Goal: Answer question/provide support: Share knowledge or assist other users

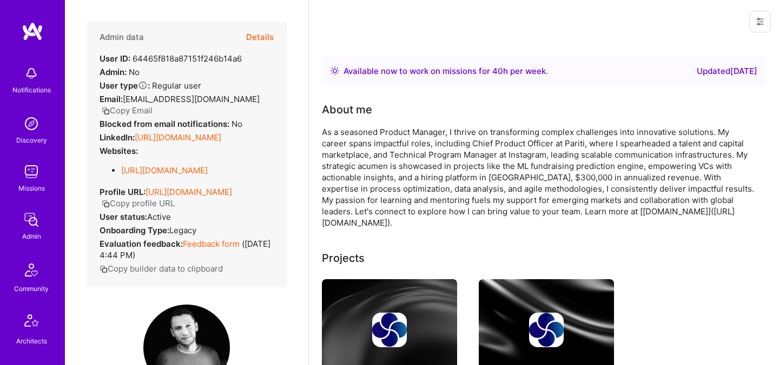
click at [265, 33] on button "Details" at bounding box center [260, 37] width 28 height 31
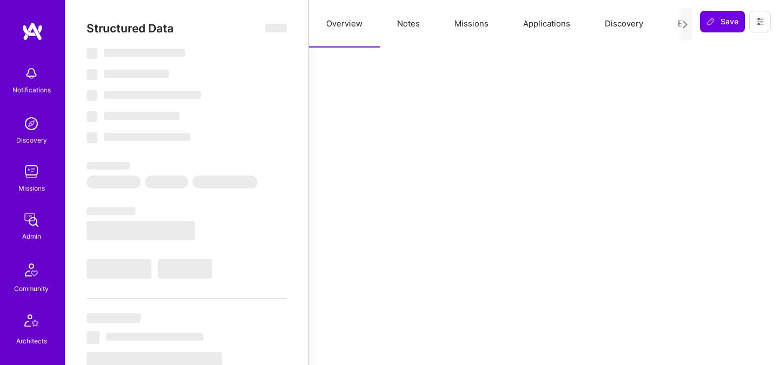
select select "Right Now"
select select "7"
select select "6"
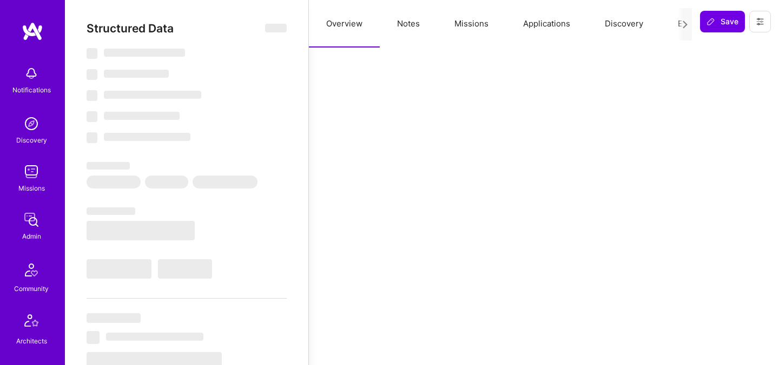
select select "US"
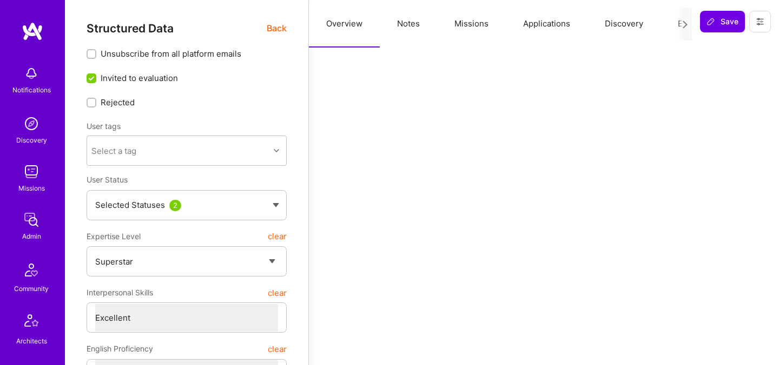
click at [664, 25] on button "Evaluation" at bounding box center [697, 24] width 74 height 48
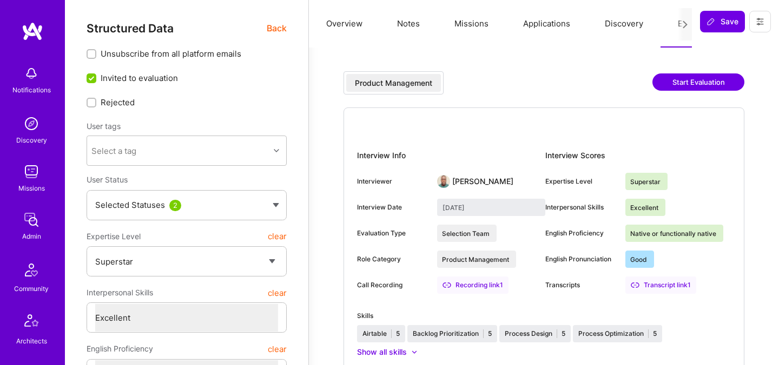
click at [282, 24] on span "Back" at bounding box center [277, 29] width 20 height 14
click at [275, 29] on span "Back" at bounding box center [277, 29] width 20 height 14
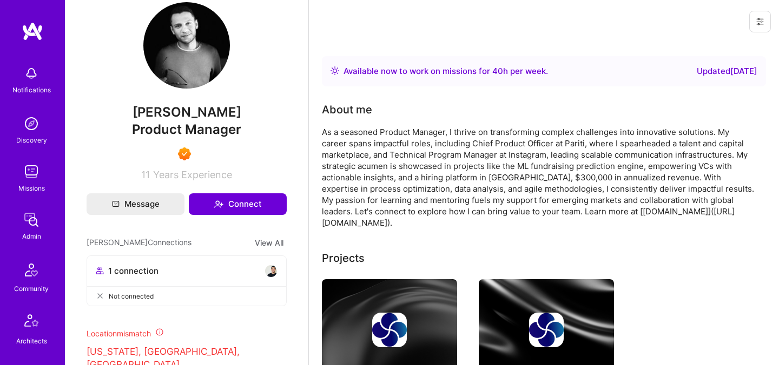
scroll to position [304, 0]
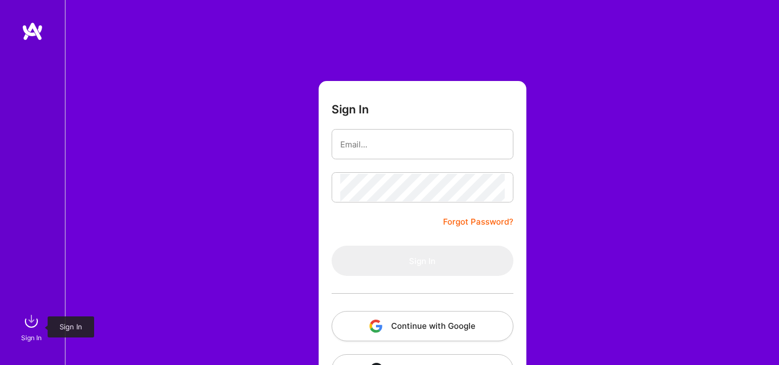
click at [32, 325] on img at bounding box center [32, 322] width 22 height 22
click at [365, 326] on button "Continue with Google" at bounding box center [422, 326] width 182 height 30
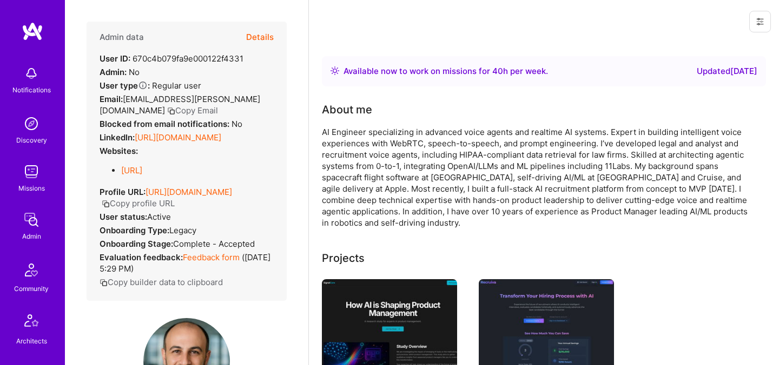
click at [257, 41] on button "Details" at bounding box center [260, 37] width 28 height 31
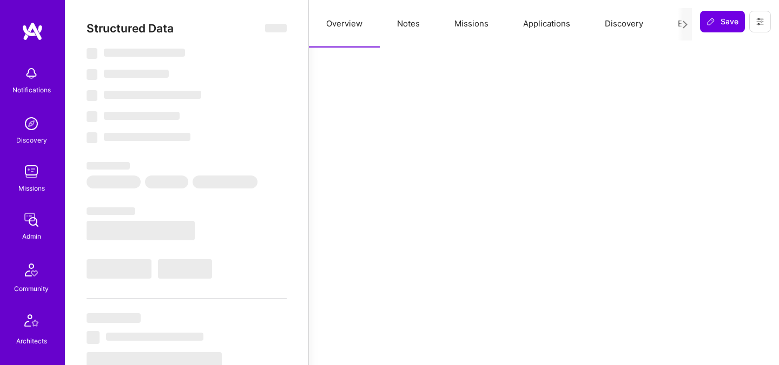
select select "Right Now"
select select "7"
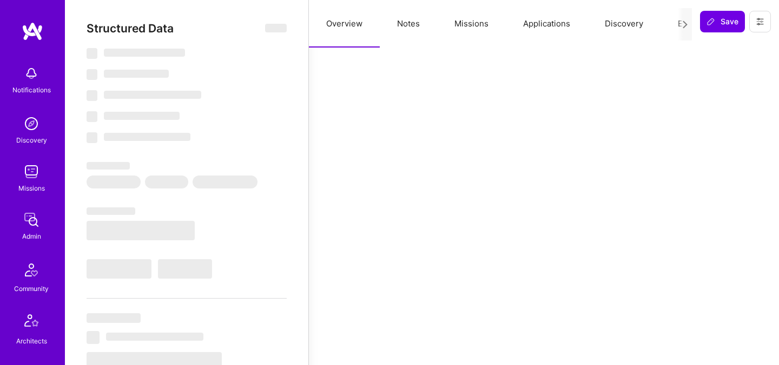
select select "US"
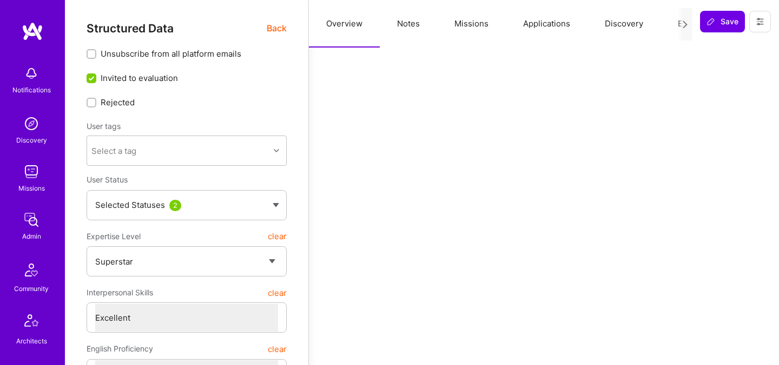
click at [666, 26] on button "Evaluation" at bounding box center [697, 24] width 74 height 48
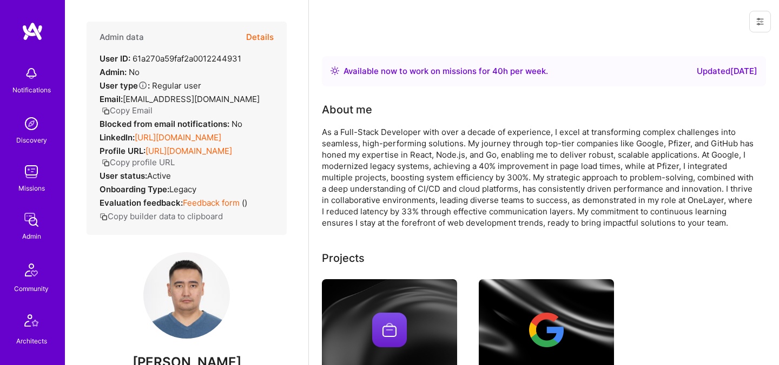
click at [260, 36] on button "Details" at bounding box center [260, 37] width 28 height 31
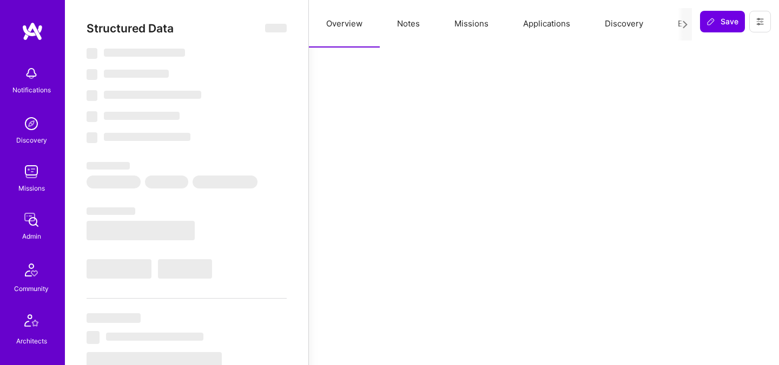
click at [668, 26] on button "Evaluation" at bounding box center [697, 24] width 74 height 48
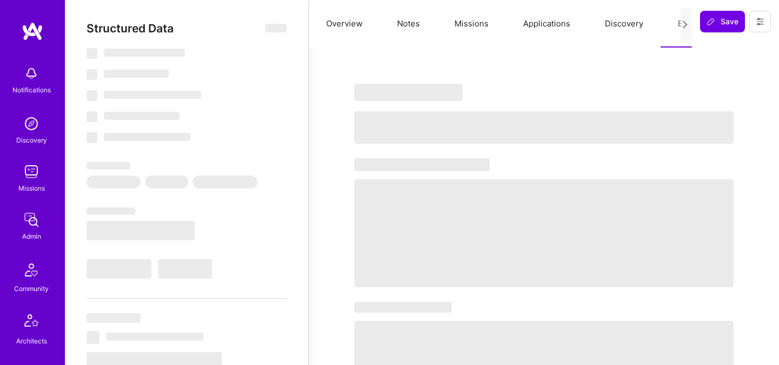
select select "Right Now"
select select "7"
select select "6"
select select "7"
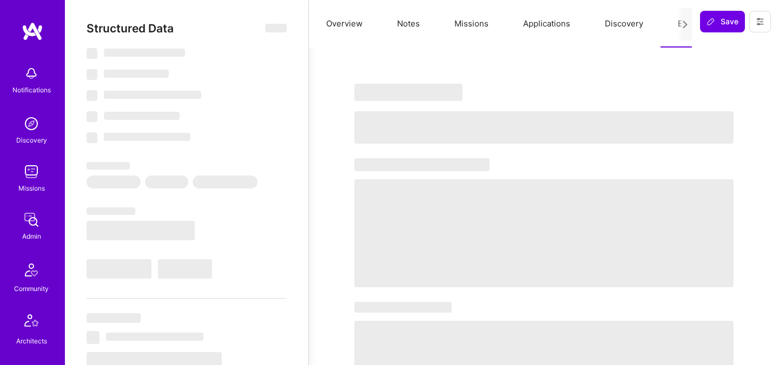
select select "KZ"
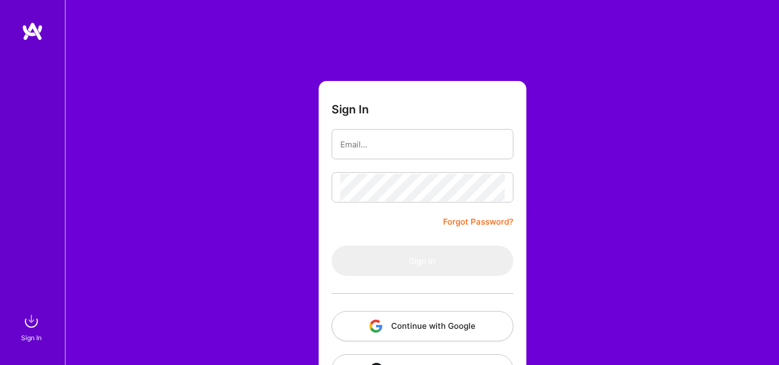
click at [129, 262] on div "Sign In Forgot Password? Sign In Continue with Google Continue with Github" at bounding box center [422, 203] width 714 height 406
click at [436, 315] on button "Continue with Google" at bounding box center [422, 326] width 182 height 30
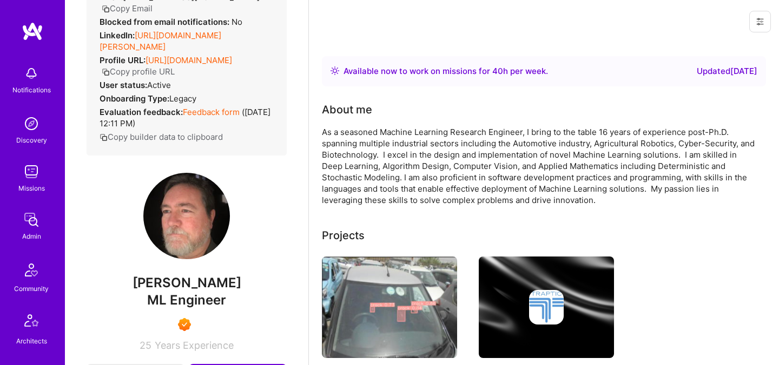
scroll to position [9, 0]
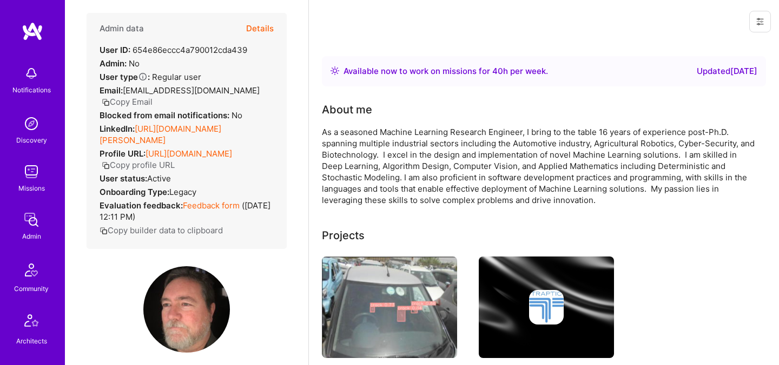
click at [263, 27] on button "Details" at bounding box center [260, 28] width 28 height 31
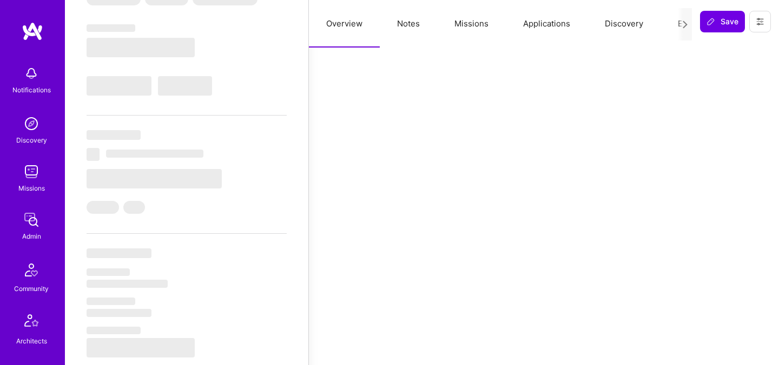
scroll to position [191, 0]
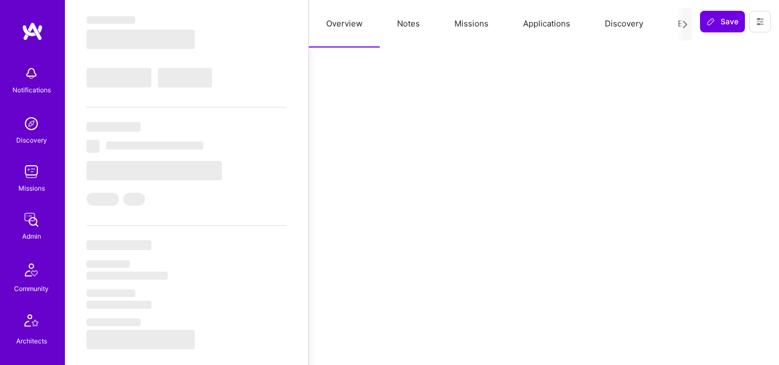
select select "Right Now"
select select "7"
select select "4"
select select "7"
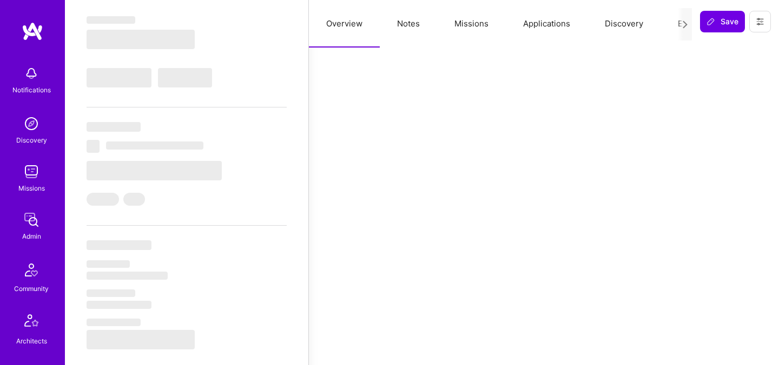
select select "US"
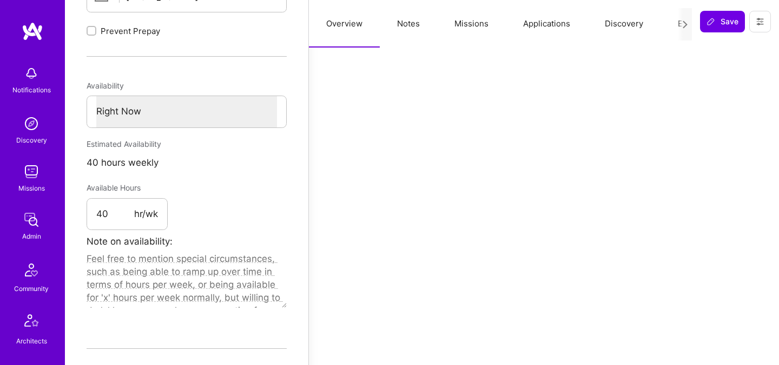
scroll to position [488, 0]
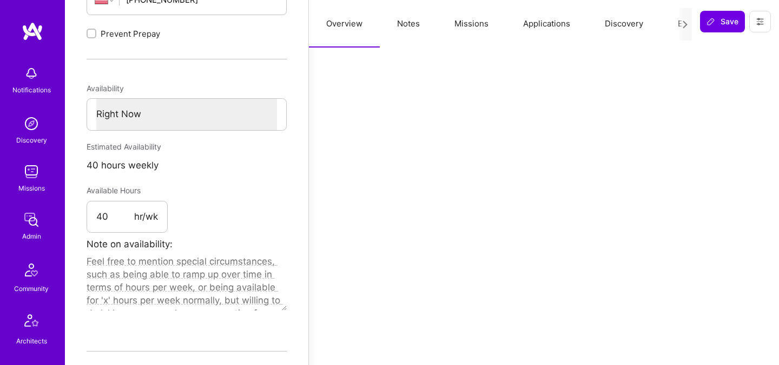
click at [676, 24] on button "Evaluation" at bounding box center [697, 24] width 74 height 48
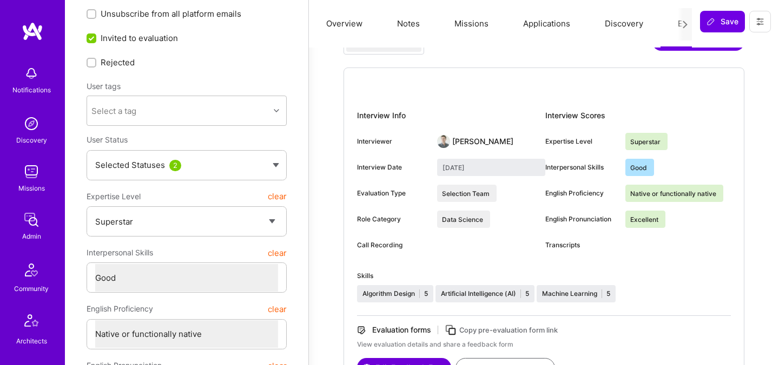
scroll to position [0, 0]
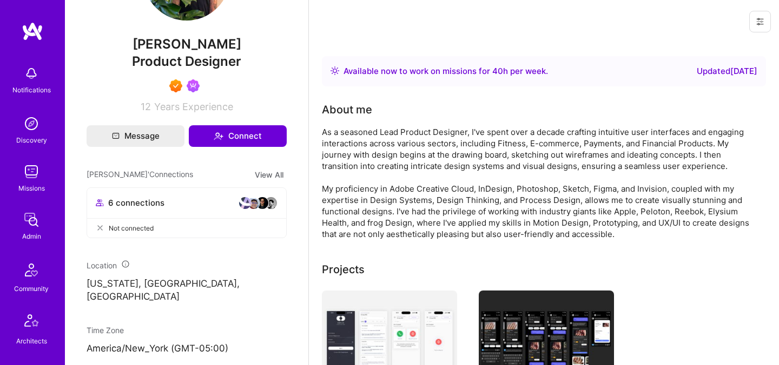
scroll to position [361, 0]
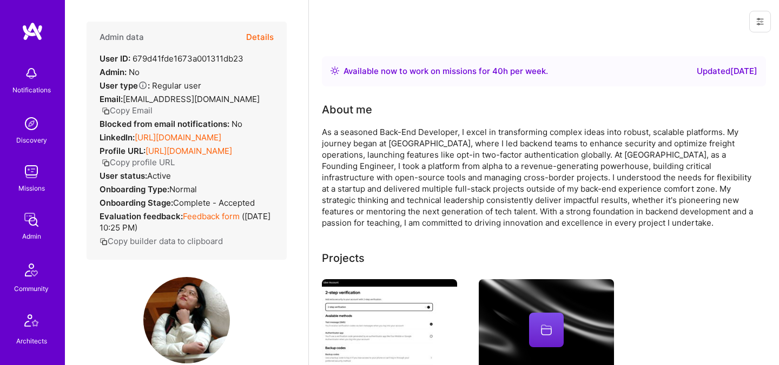
click at [263, 33] on button "Details" at bounding box center [260, 37] width 28 height 31
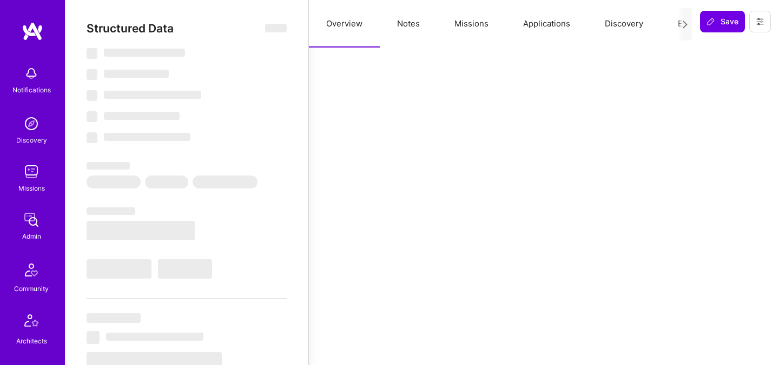
click at [674, 28] on button "Evaluation" at bounding box center [697, 24] width 74 height 48
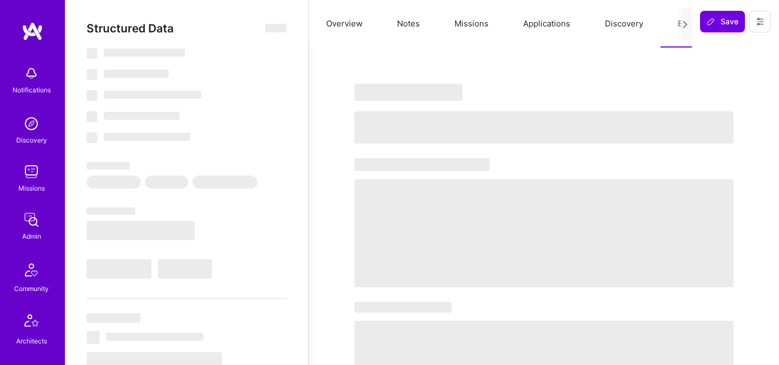
select select "Right Now"
select select "7"
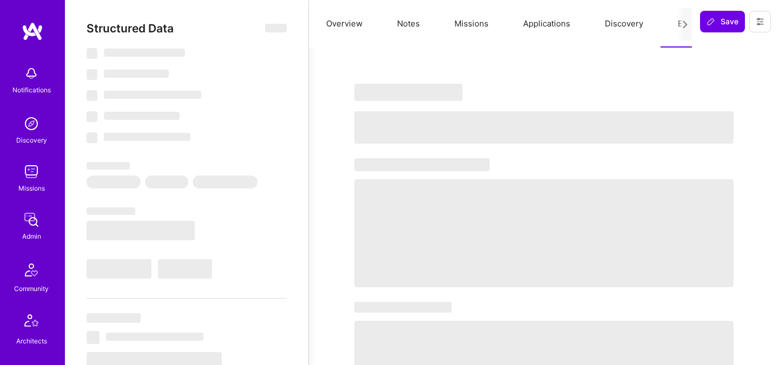
select select "US"
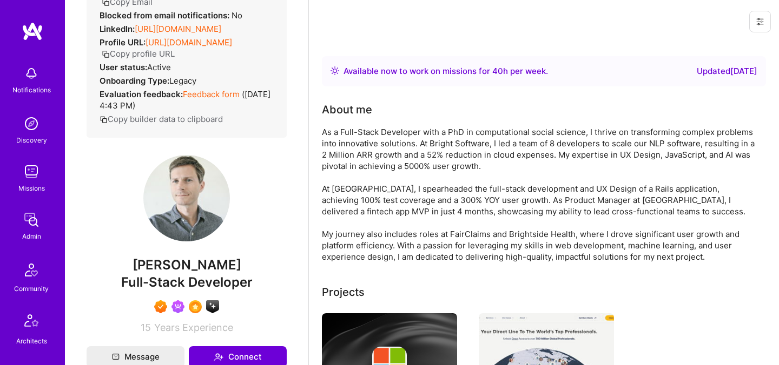
scroll to position [109, 0]
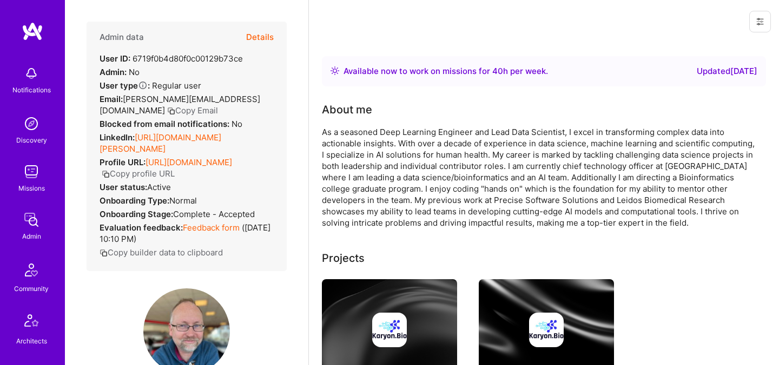
click at [263, 24] on button "Details" at bounding box center [260, 37] width 28 height 31
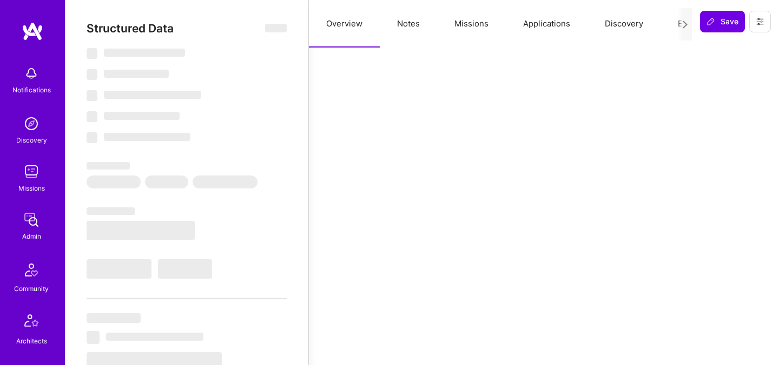
select select "Right Now"
select select "7"
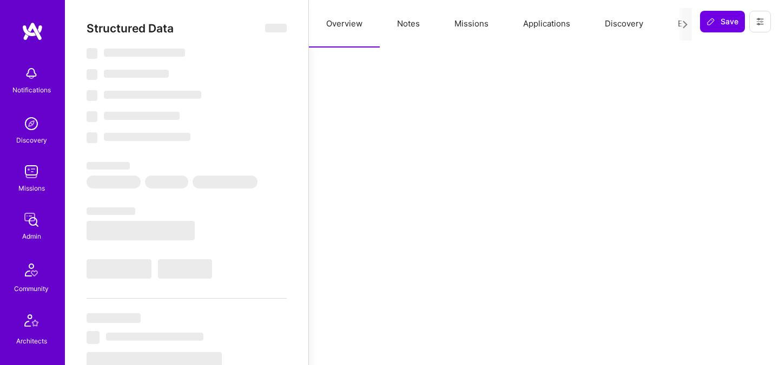
select select "US"
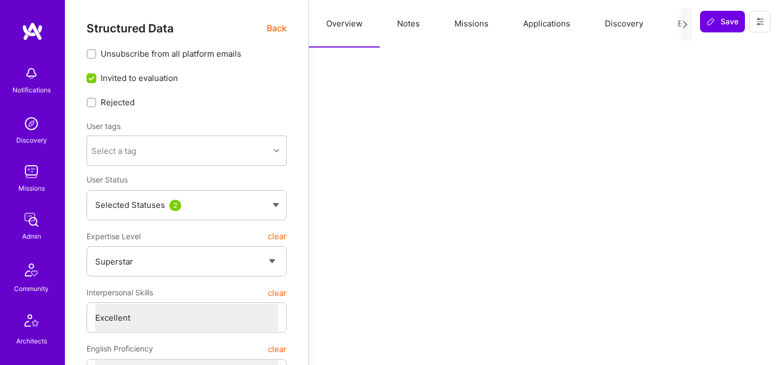
click at [674, 23] on button "Evaluation" at bounding box center [697, 24] width 74 height 48
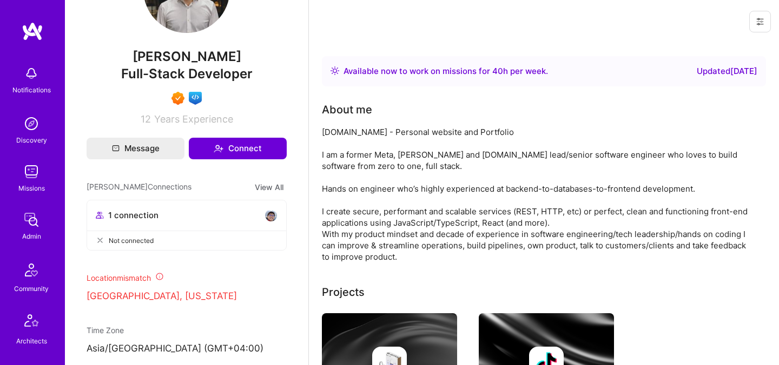
scroll to position [280, 0]
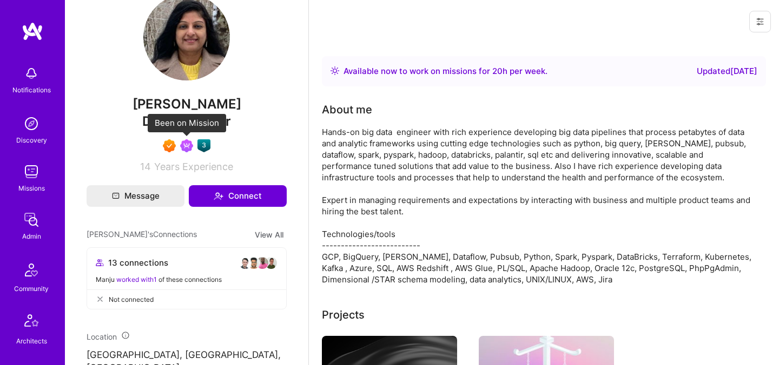
scroll to position [283, 0]
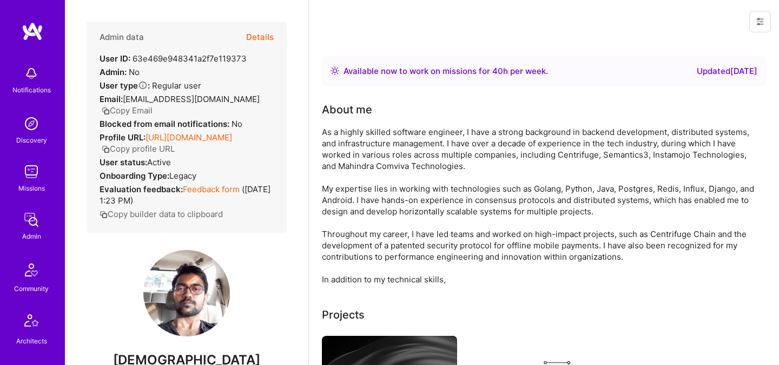
click at [262, 32] on button "Details" at bounding box center [260, 37] width 28 height 31
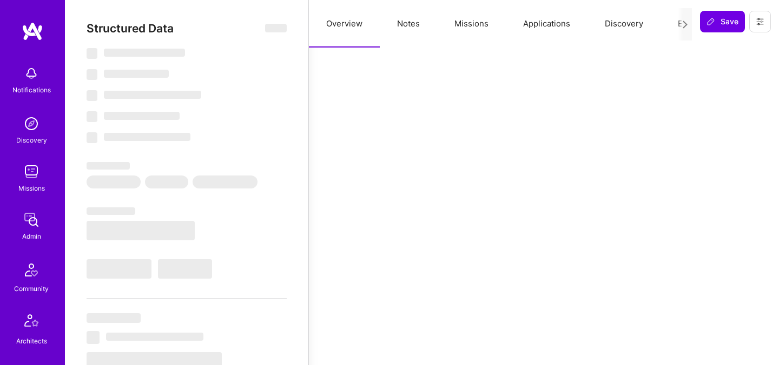
select select "Right Now"
select select "7"
select select "4"
select select "7"
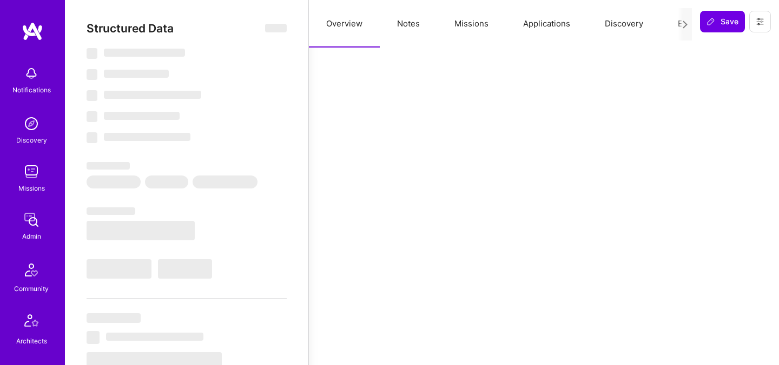
select select "DE"
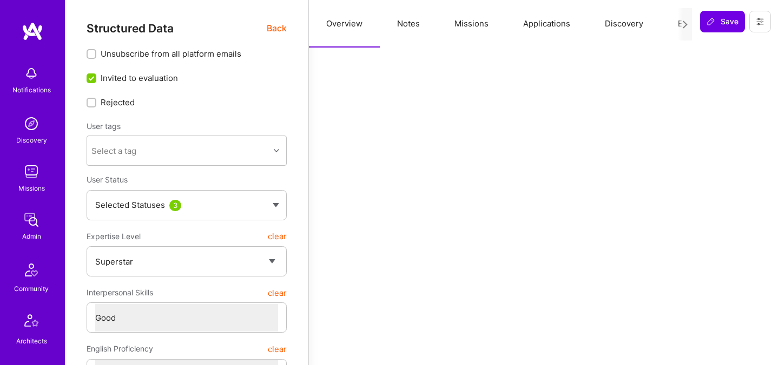
click at [664, 25] on button "Evaluation" at bounding box center [697, 24] width 74 height 48
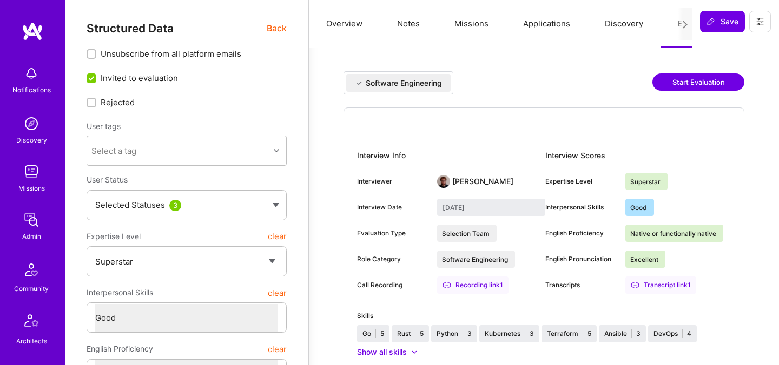
click at [466, 19] on button "Missions" at bounding box center [471, 24] width 69 height 48
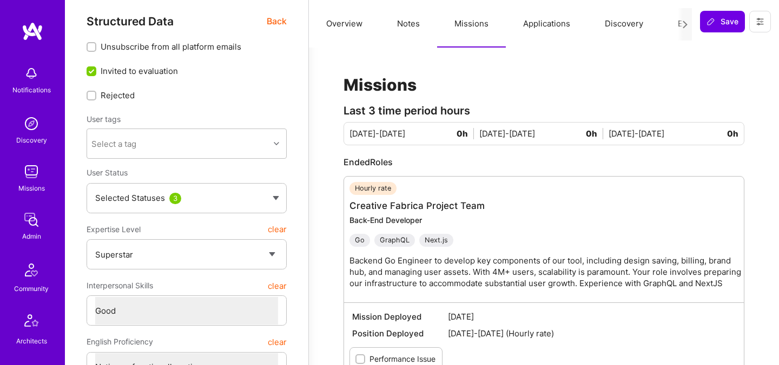
scroll to position [6, 0]
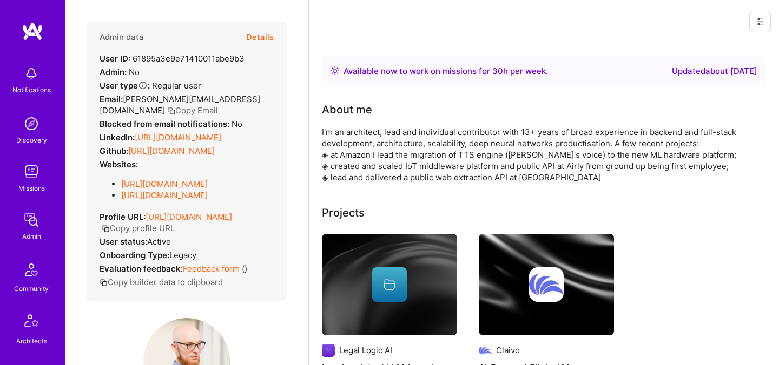
click at [256, 38] on button "Details" at bounding box center [260, 37] width 28 height 31
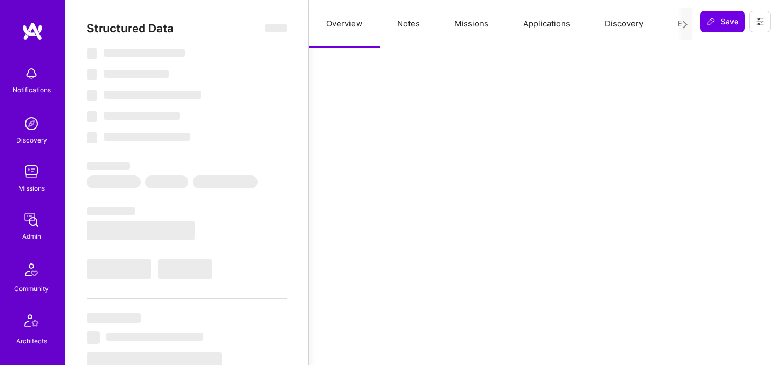
select select "Right Now"
select select "7"
select select "4"
select select "7"
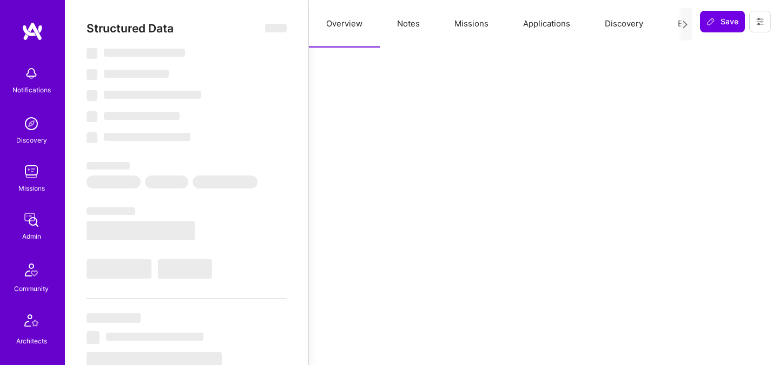
select select "PL"
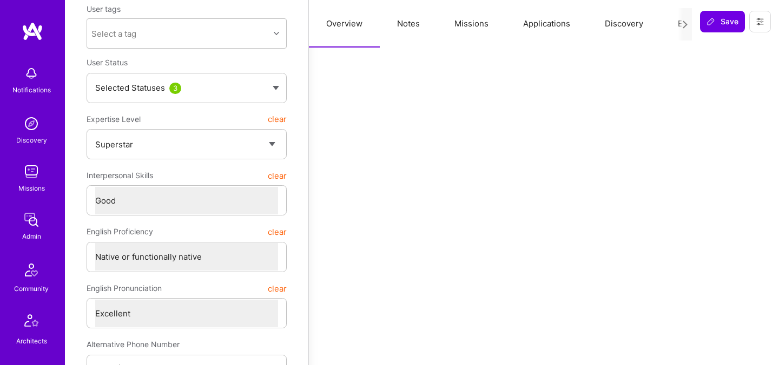
scroll to position [93, 0]
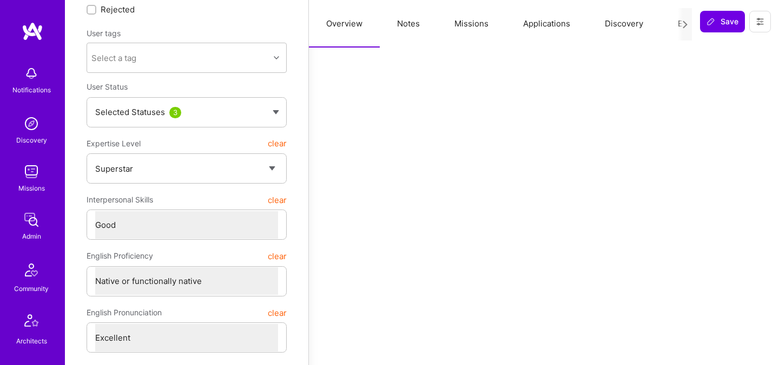
click at [664, 29] on button "Evaluation" at bounding box center [697, 24] width 74 height 48
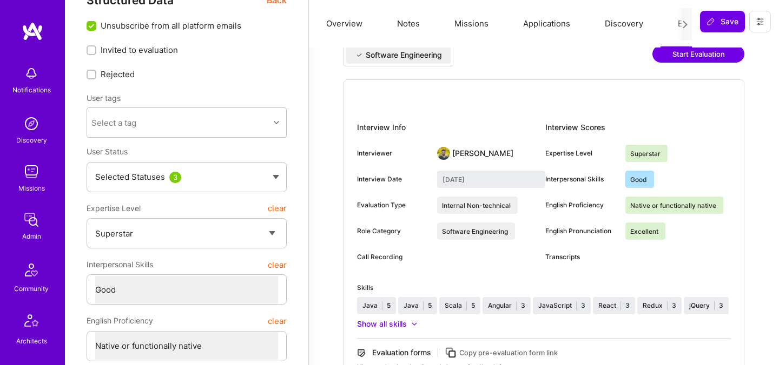
scroll to position [17, 0]
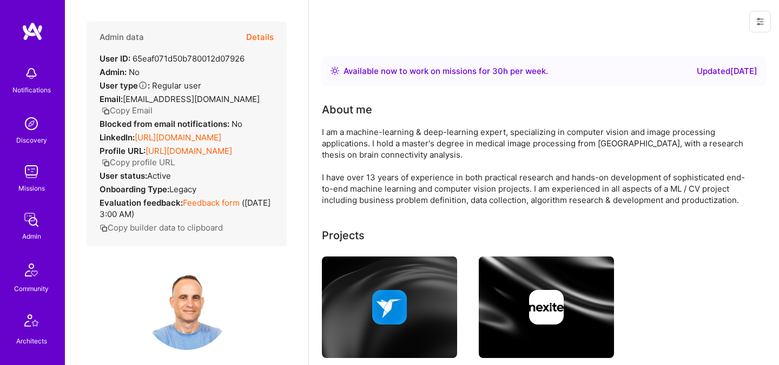
click at [261, 41] on button "Details" at bounding box center [260, 37] width 28 height 31
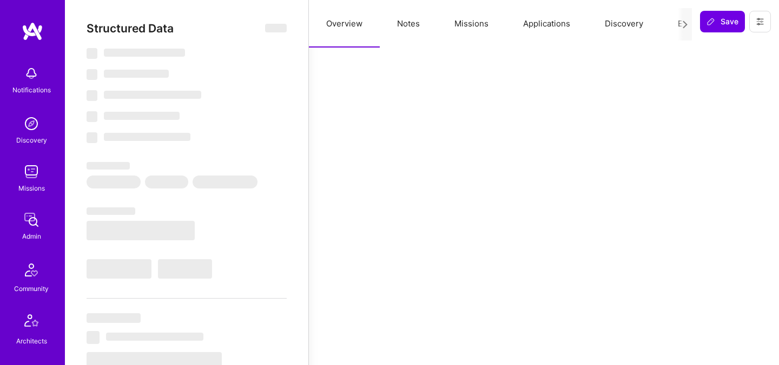
select select "Right Now"
select select "7"
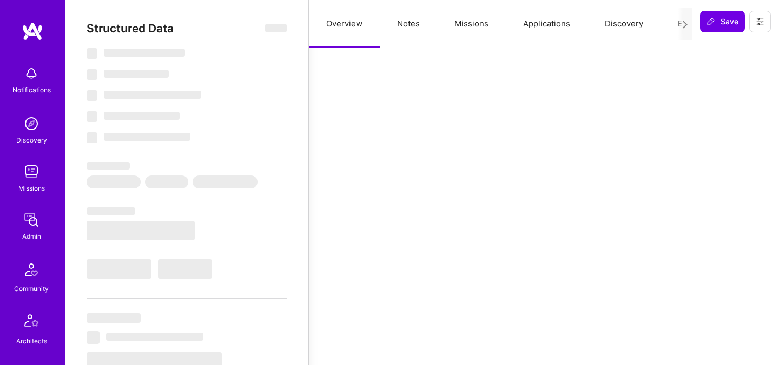
select select "IL"
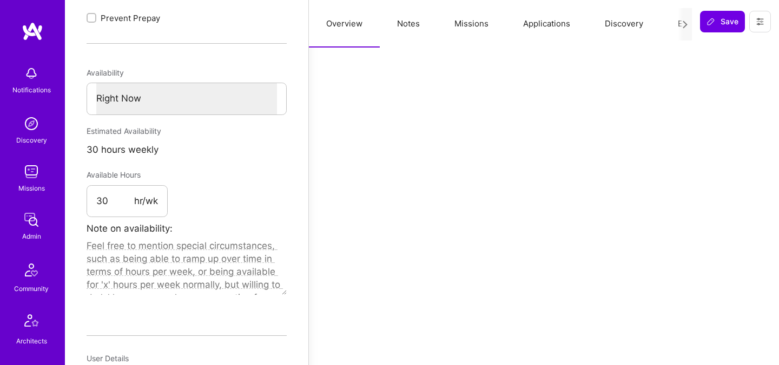
scroll to position [506, 0]
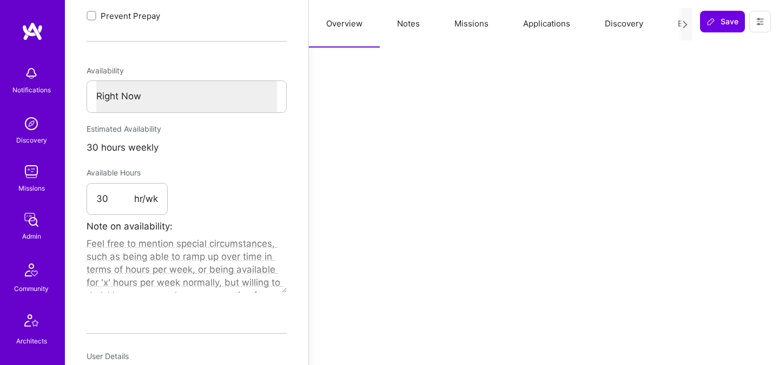
click at [667, 25] on button "Evaluation" at bounding box center [697, 24] width 74 height 48
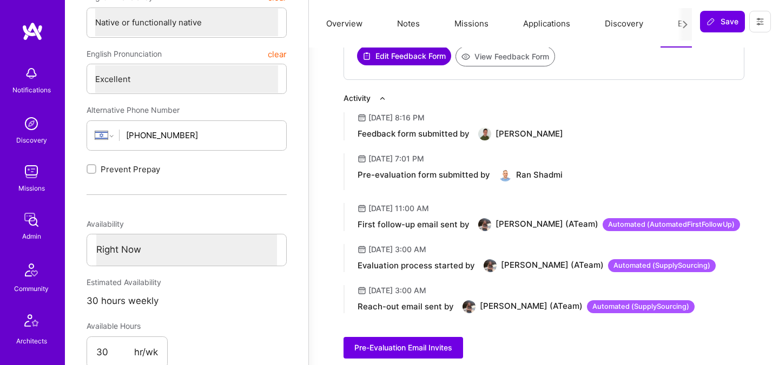
scroll to position [0, 0]
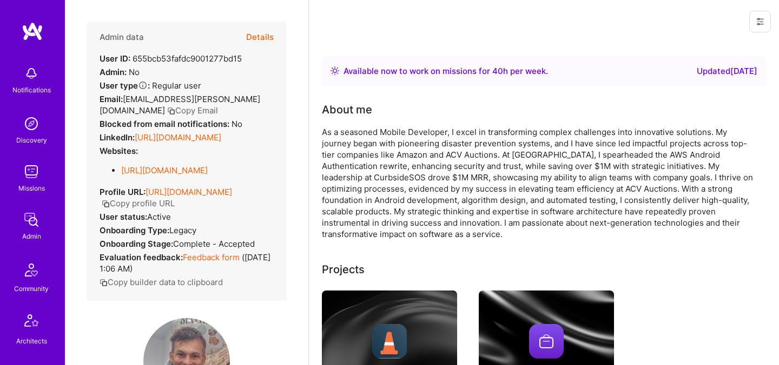
click at [262, 32] on button "Details" at bounding box center [260, 37] width 28 height 31
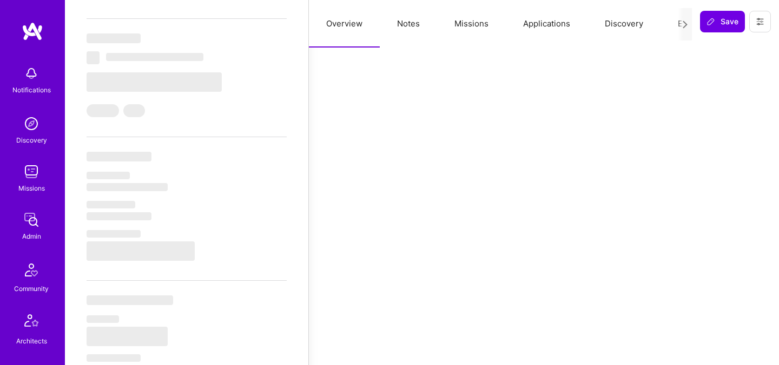
scroll to position [280, 0]
select select "Right Now"
select select "7"
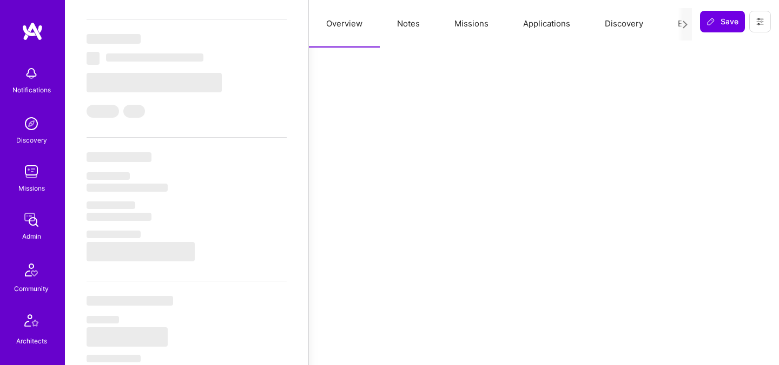
select select "7"
select select "US"
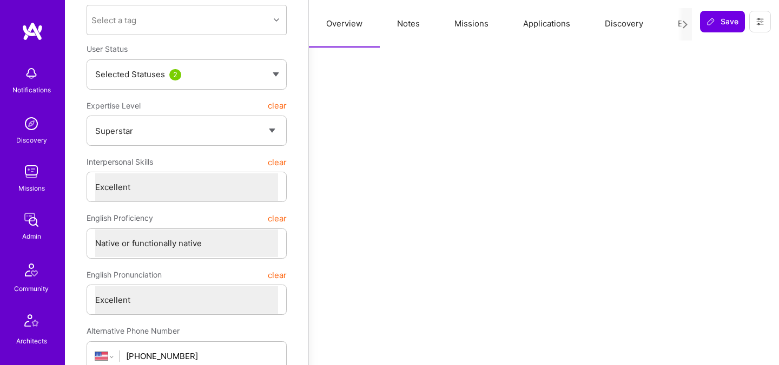
scroll to position [0, 0]
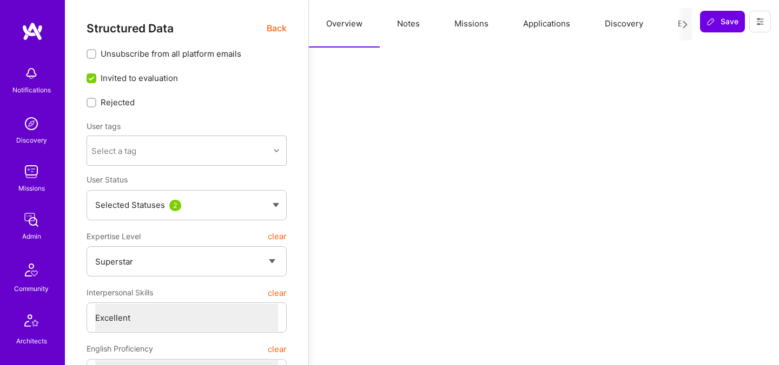
click at [677, 23] on div at bounding box center [684, 24] width 14 height 32
click at [674, 23] on button "Evaluation" at bounding box center [697, 24] width 74 height 48
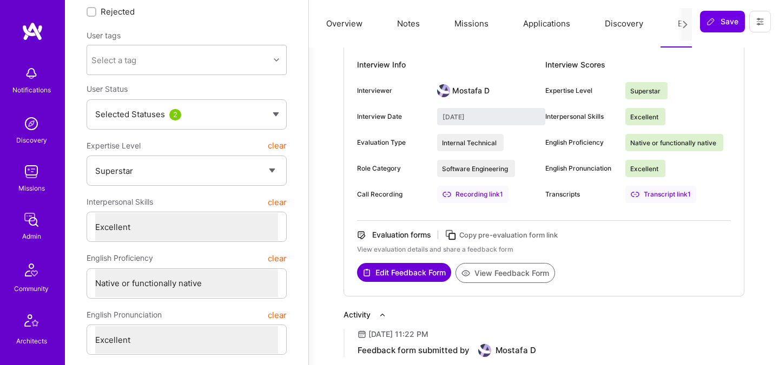
scroll to position [106, 0]
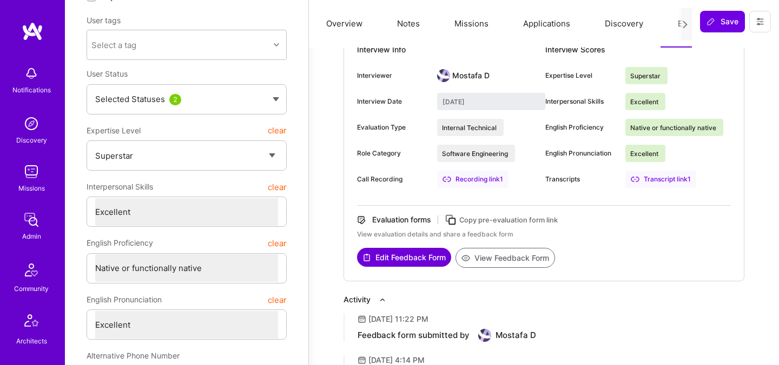
click at [489, 256] on button "View Feedback Form" at bounding box center [504, 258] width 99 height 20
click at [472, 24] on button "Missions" at bounding box center [471, 24] width 69 height 48
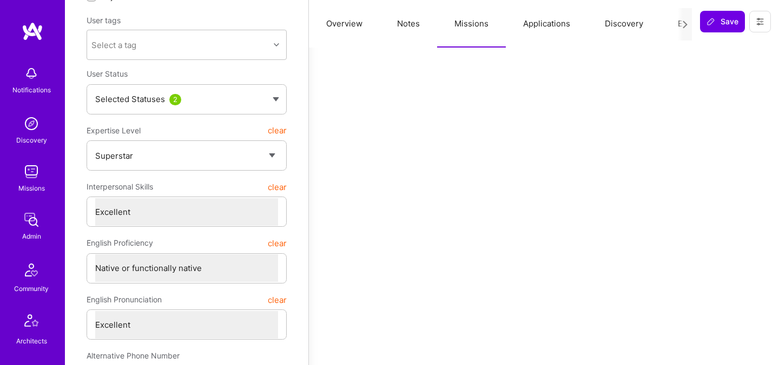
scroll to position [0, 0]
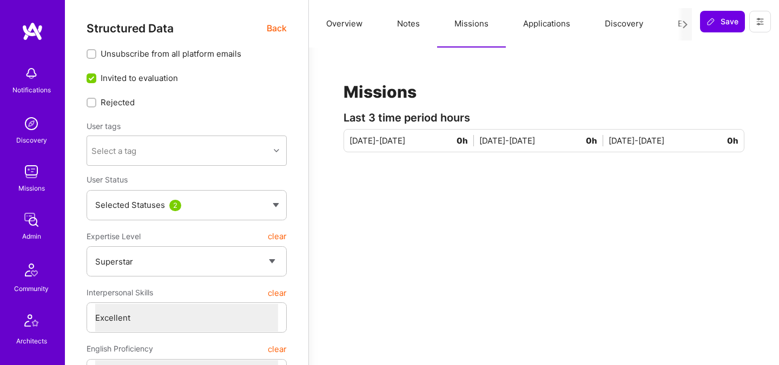
click at [671, 26] on button "Evaluation" at bounding box center [697, 24] width 74 height 48
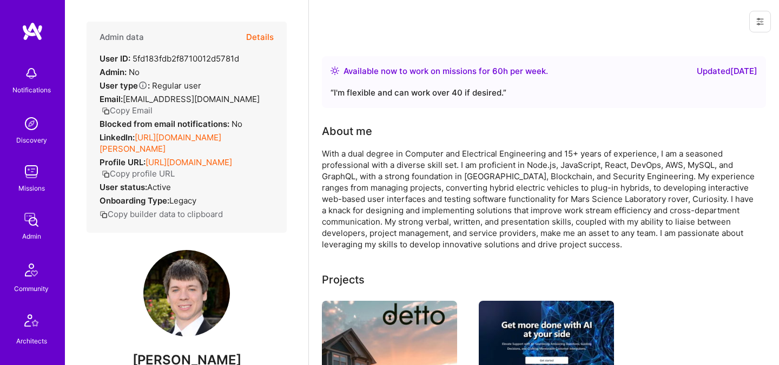
click at [256, 39] on button "Details" at bounding box center [260, 37] width 28 height 31
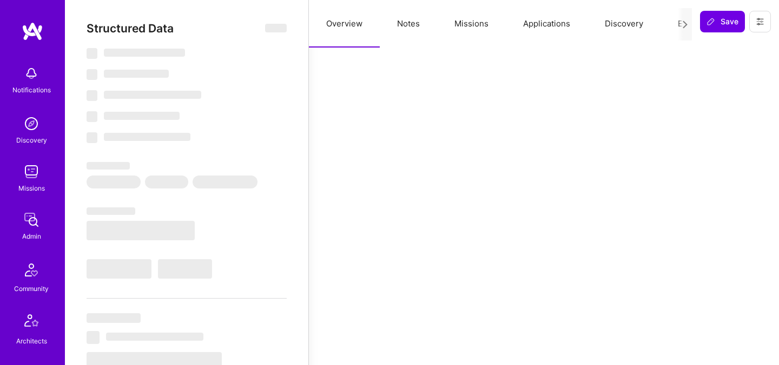
select select "Right Now"
select select "7"
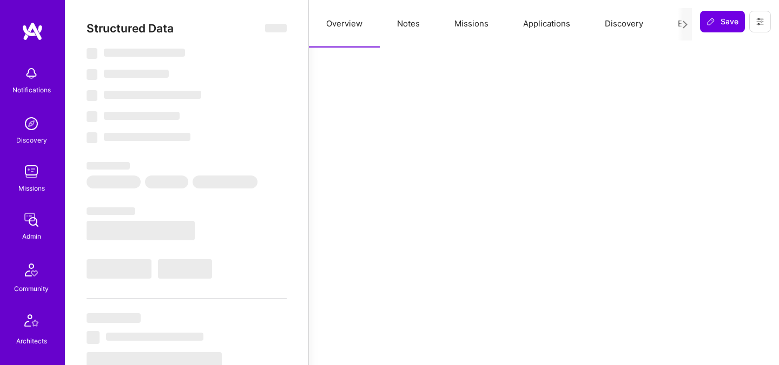
select select "US"
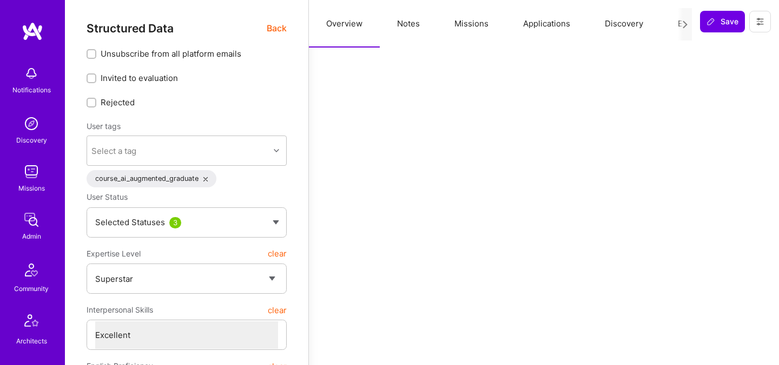
click at [669, 26] on button "Evaluation" at bounding box center [697, 24] width 74 height 48
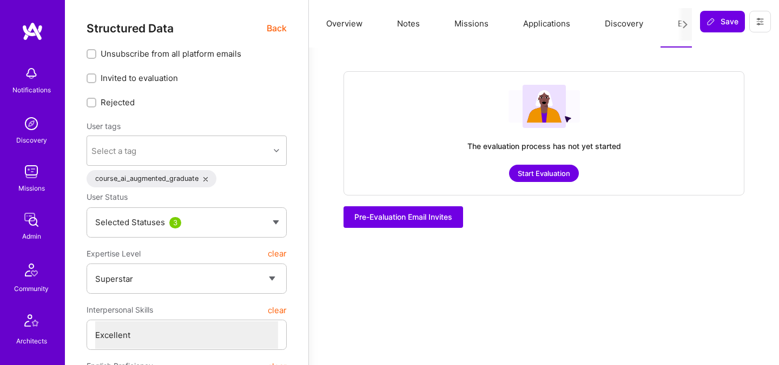
click at [273, 31] on span "Back" at bounding box center [277, 29] width 20 height 14
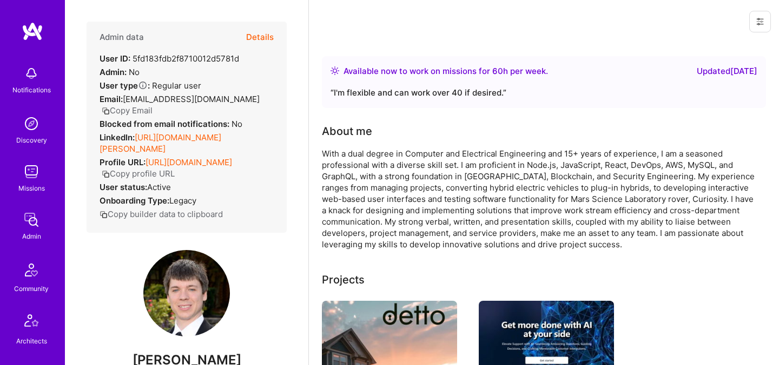
click at [281, 22] on div "Admin data Details User ID: 5fd183fdb2f8710012d5781d Admin: No User type Regula…" at bounding box center [187, 127] width 200 height 211
click at [252, 38] on button "Details" at bounding box center [260, 37] width 28 height 31
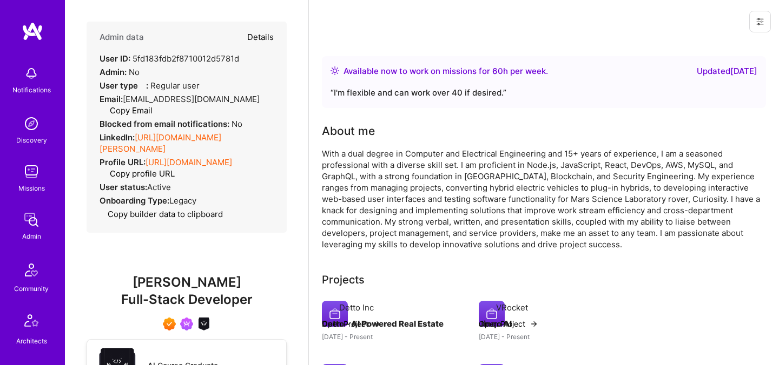
type textarea "x"
select select "7"
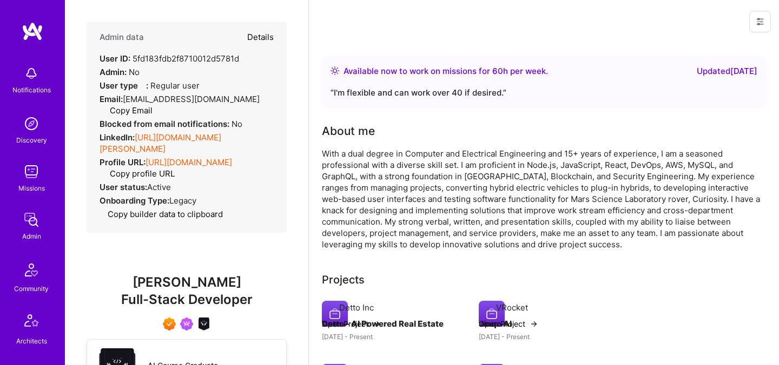
select select "US"
select select "Right Now"
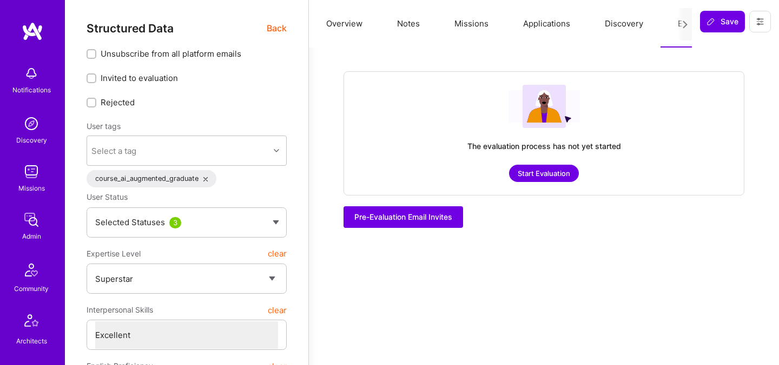
click at [348, 27] on button "Overview" at bounding box center [344, 24] width 71 height 48
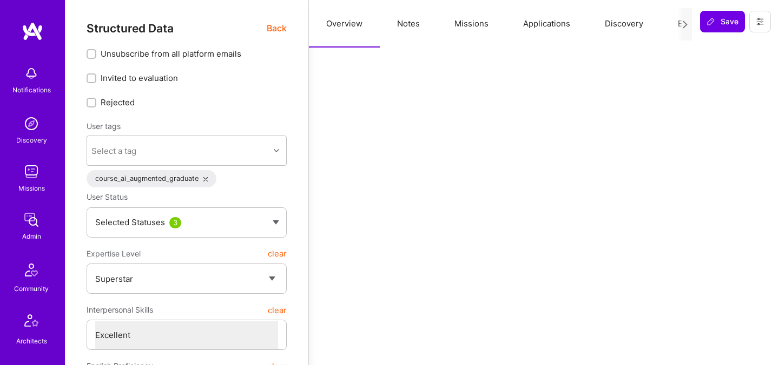
click at [409, 28] on button "Notes" at bounding box center [408, 24] width 57 height 48
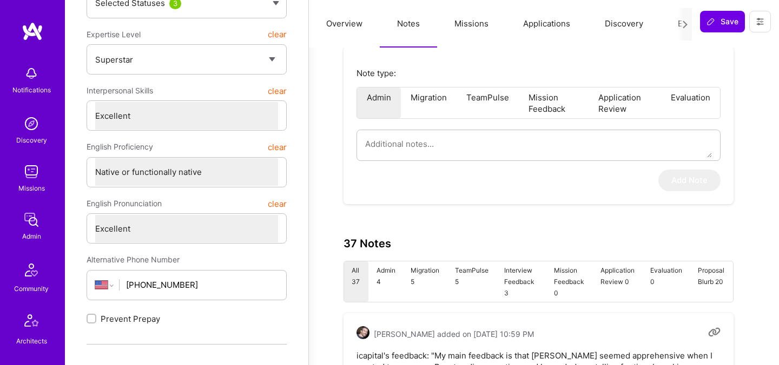
type textarea "x"
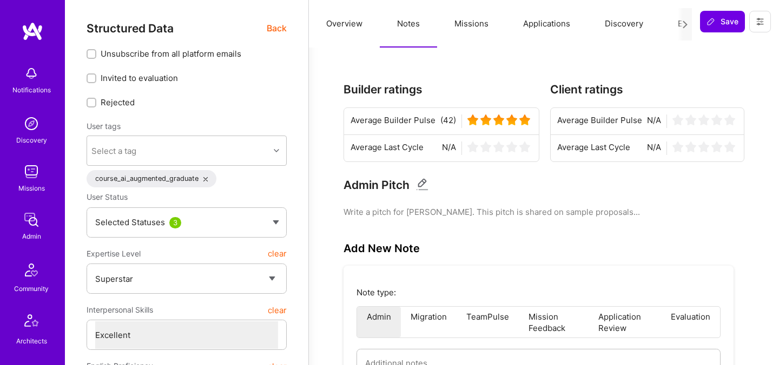
click at [671, 28] on button "Evaluation" at bounding box center [697, 24] width 74 height 48
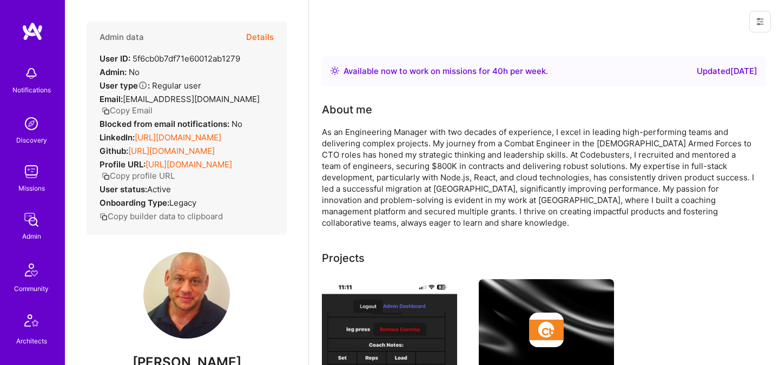
click at [254, 44] on button "Details" at bounding box center [260, 37] width 28 height 31
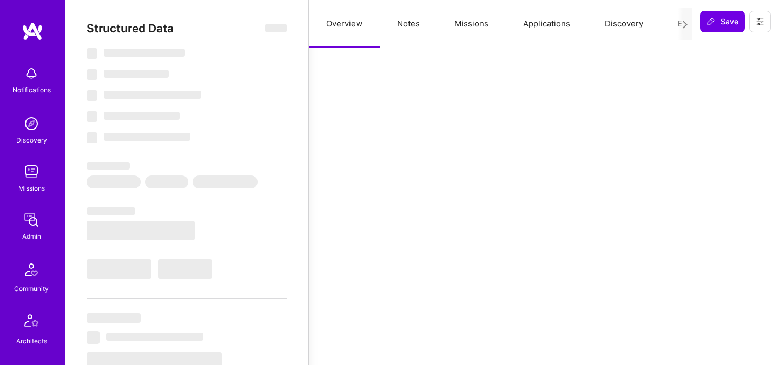
select select "Right Now"
select select "7"
select select "4"
select select "7"
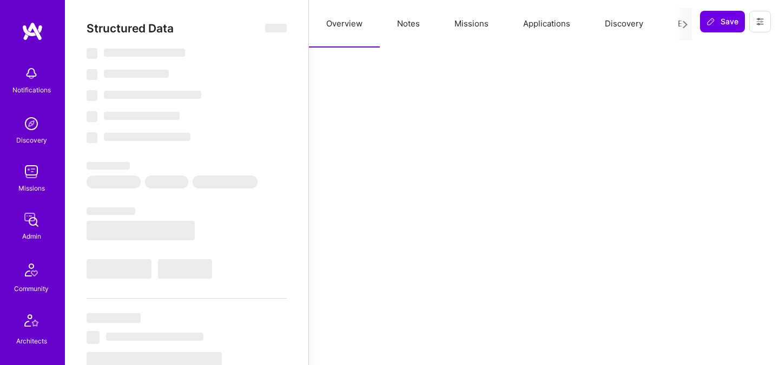
select select "CA"
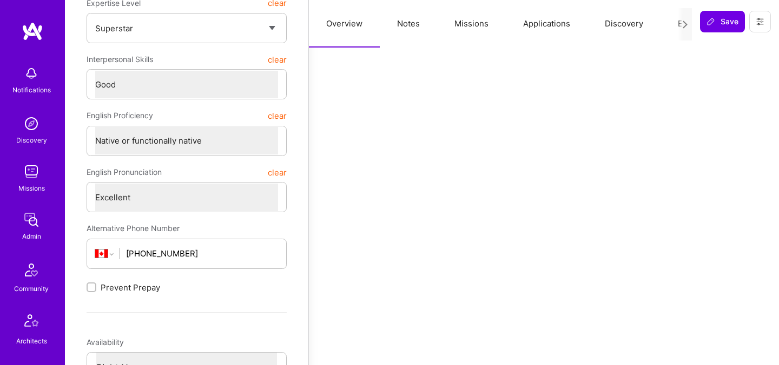
scroll to position [178, 0]
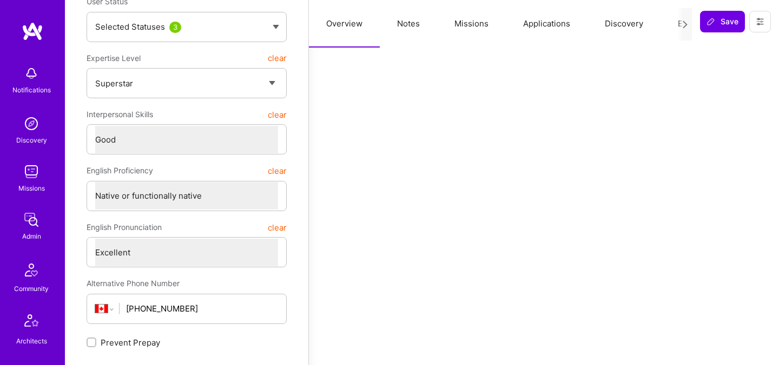
click at [676, 25] on button "Evaluation" at bounding box center [697, 24] width 74 height 48
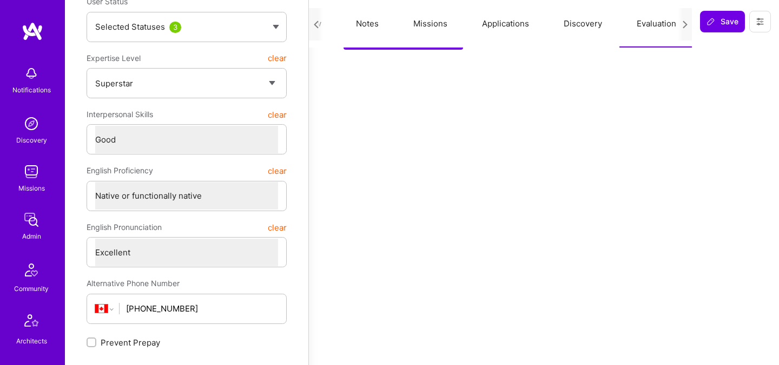
scroll to position [0, 0]
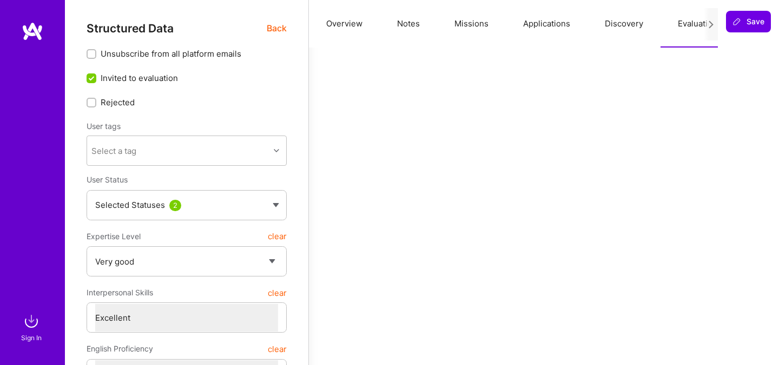
select select "5"
select select "7"
select select "6"
select select "PL"
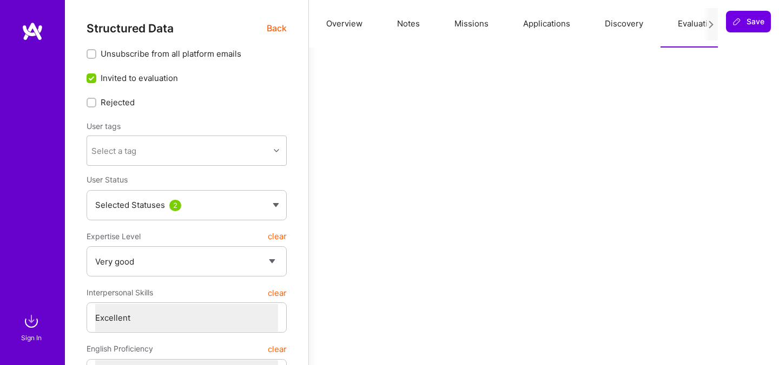
select select "Right Now"
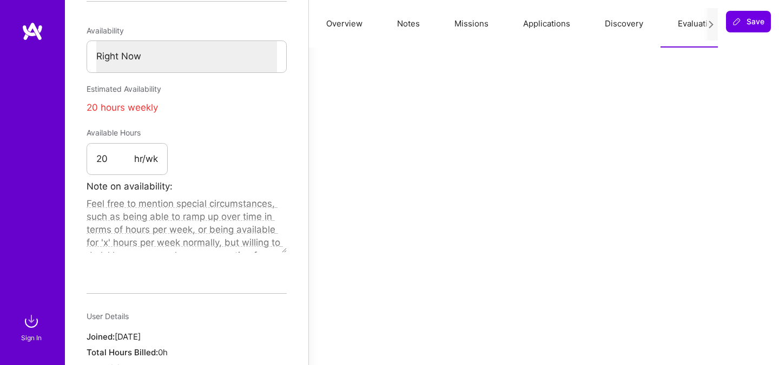
scroll to position [516, 0]
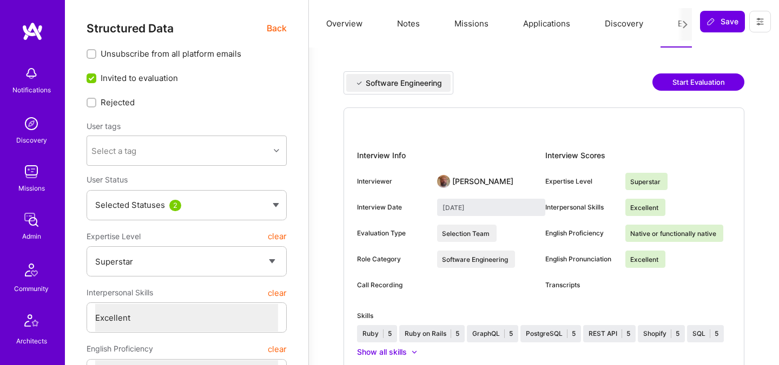
select select "7"
select select "US"
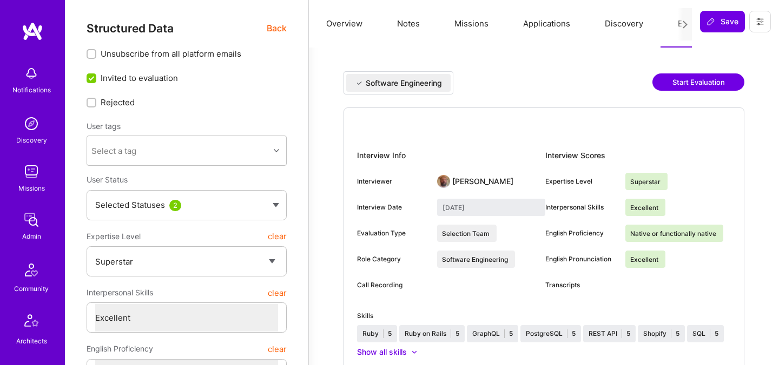
select select "Right Now"
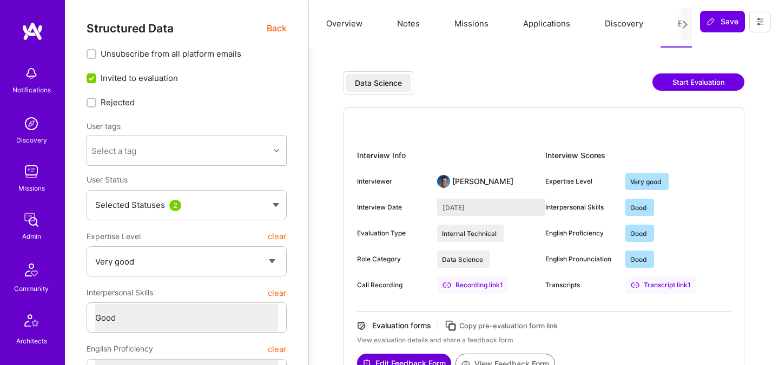
select select "5"
select select "4"
select select "6"
select select "CA"
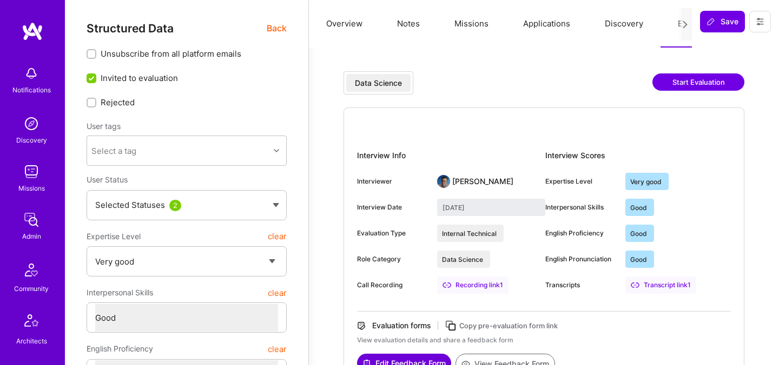
select select "Right Now"
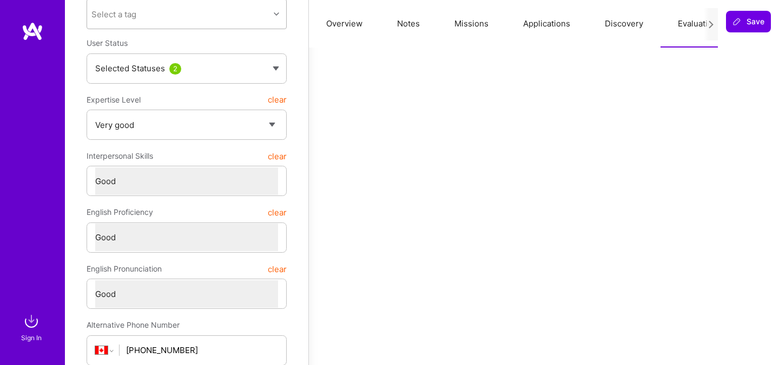
scroll to position [125, 0]
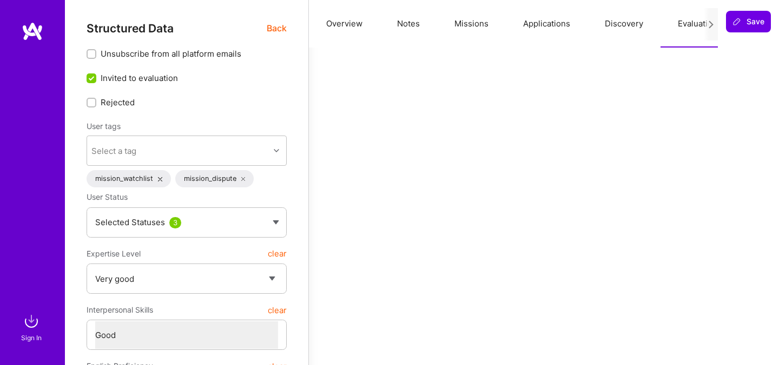
select select "5"
select select "4"
select select "7"
select select "US"
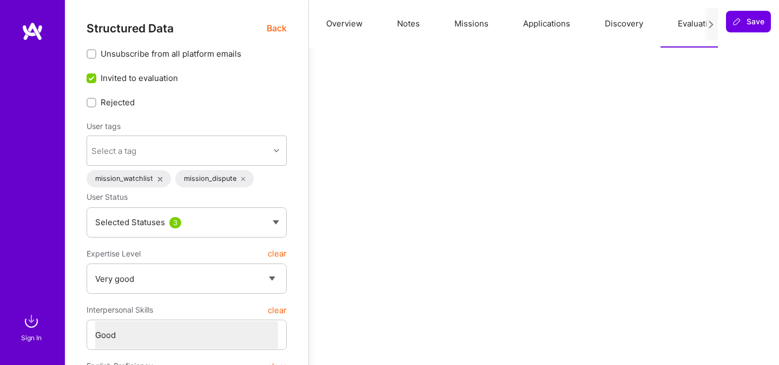
select select "Right Now"
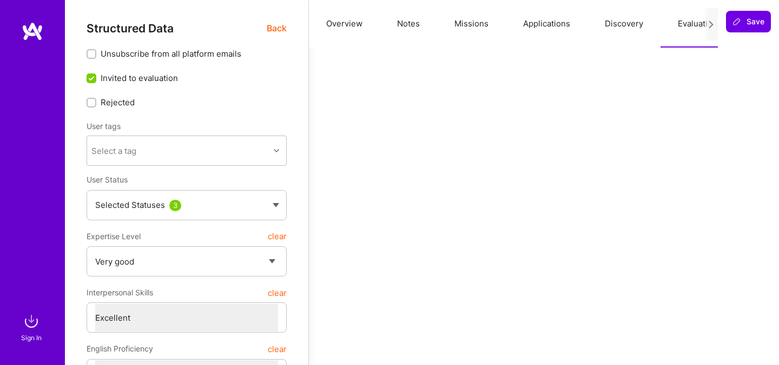
select select "5"
select select "7"
select select "US"
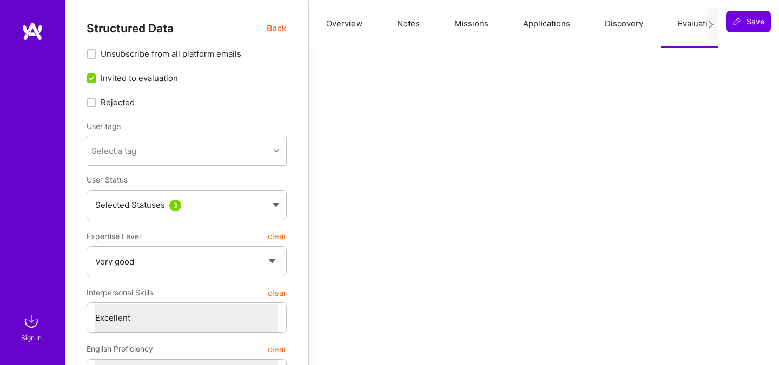
select select "Right Now"
select select "5"
select select "4"
select select "7"
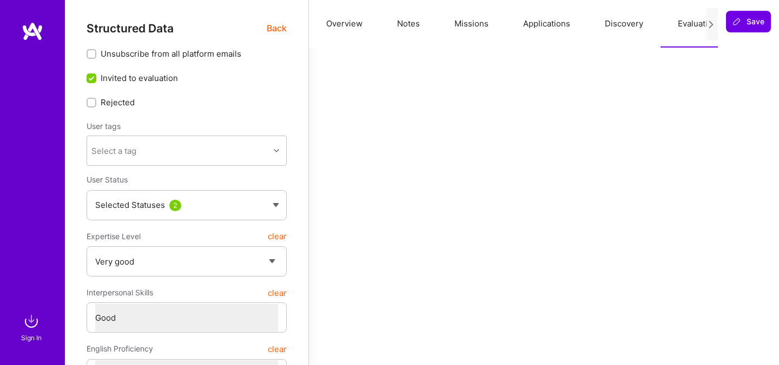
select select "7"
select select "US"
select select "Right Now"
